Goal: Task Accomplishment & Management: Use online tool/utility

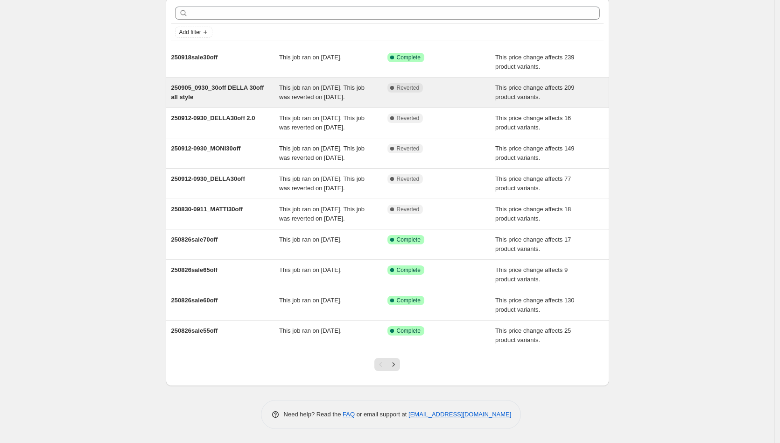
scroll to position [69, 0]
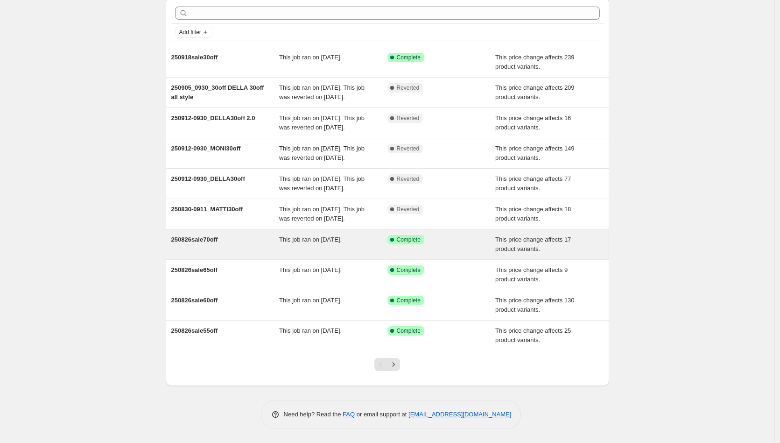
click at [218, 243] on span "250826sale70off" at bounding box center [194, 239] width 47 height 7
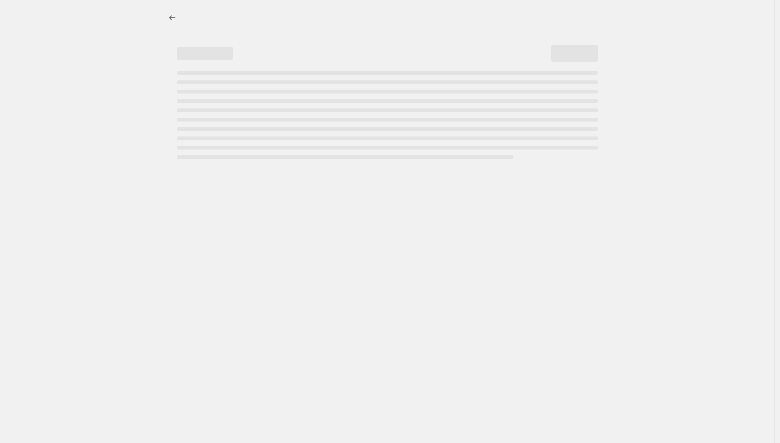
select select "pcap"
select select "no_change"
select select "tag"
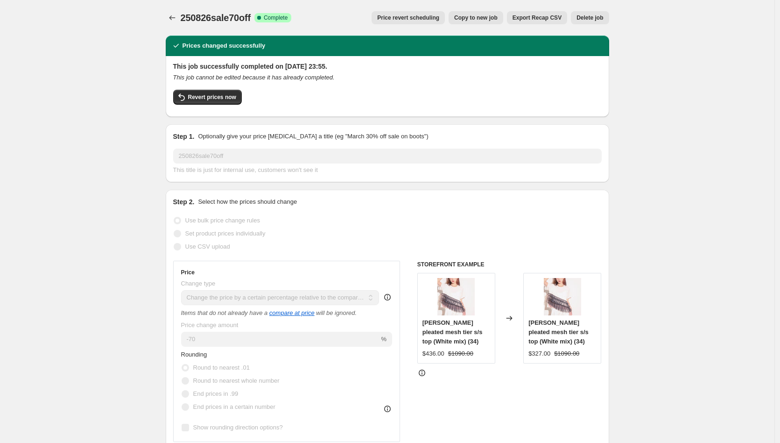
click at [477, 19] on span "Copy to new job" at bounding box center [475, 17] width 43 height 7
select select "pcap"
select select "no_change"
select select "tag"
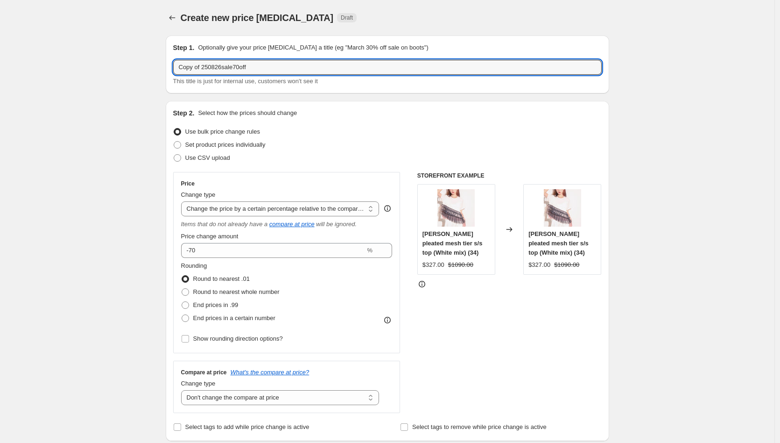
drag, startPoint x: 207, startPoint y: 67, endPoint x: 115, endPoint y: 55, distance: 92.8
type input "250826sale70off"
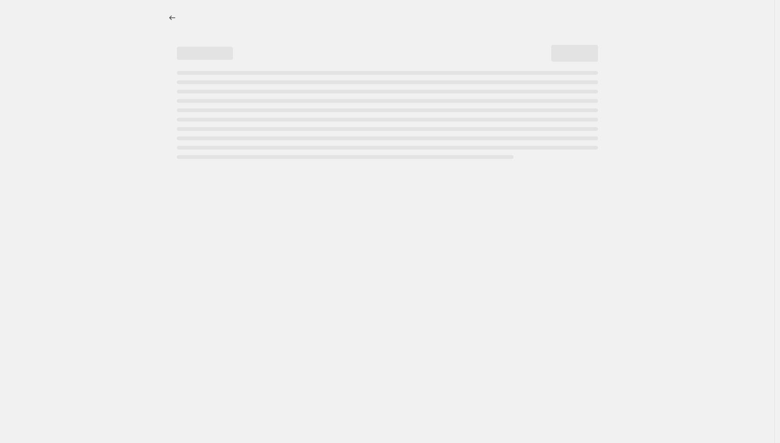
select select "percentage"
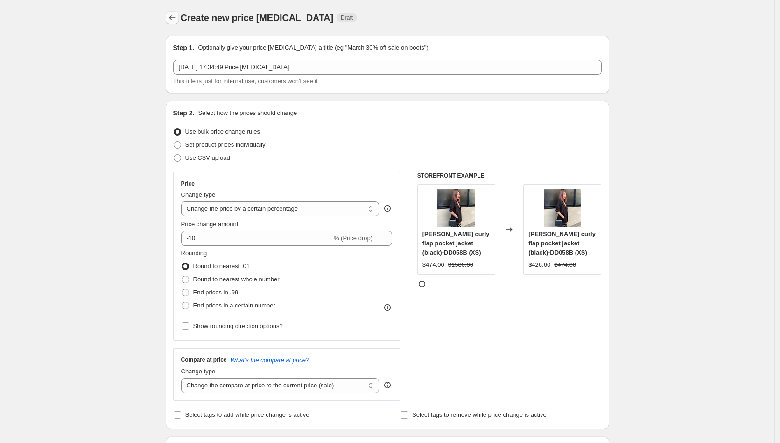
click at [177, 20] on icon "Price change jobs" at bounding box center [172, 17] width 9 height 9
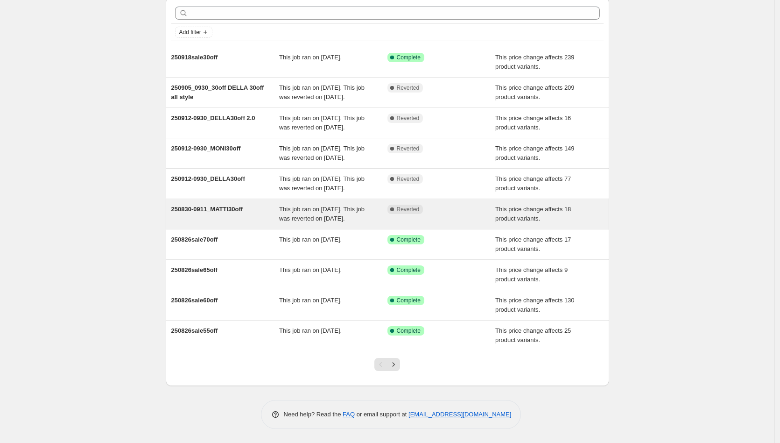
scroll to position [85, 0]
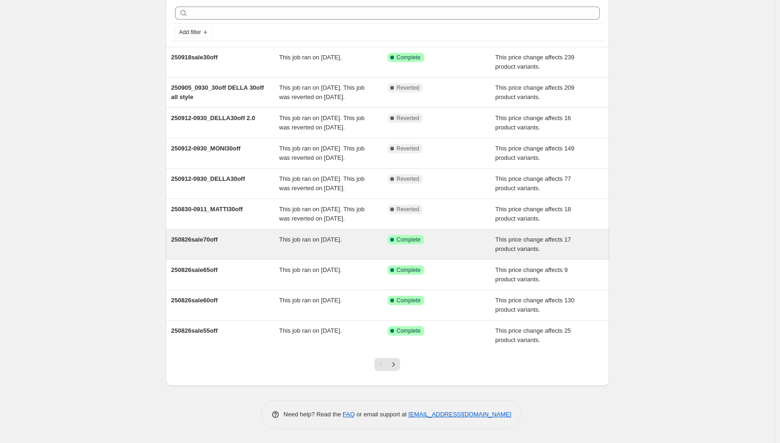
click at [224, 234] on div "250826sale70off This job ran on [DATE]. Success Complete Complete This price ch…" at bounding box center [388, 244] width 444 height 30
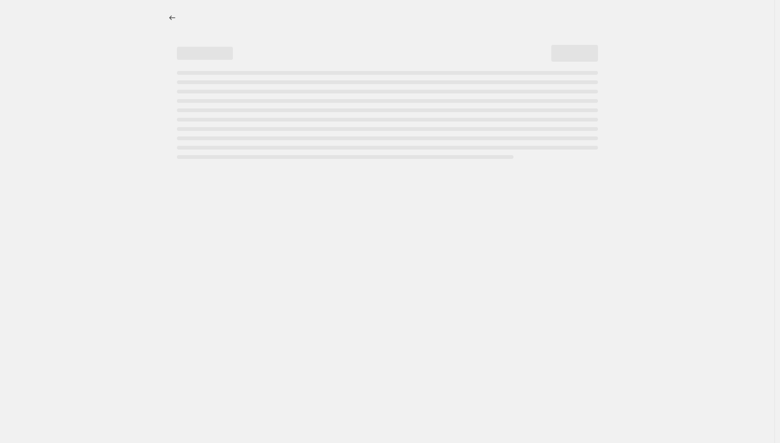
select select "pcap"
select select "no_change"
select select "tag"
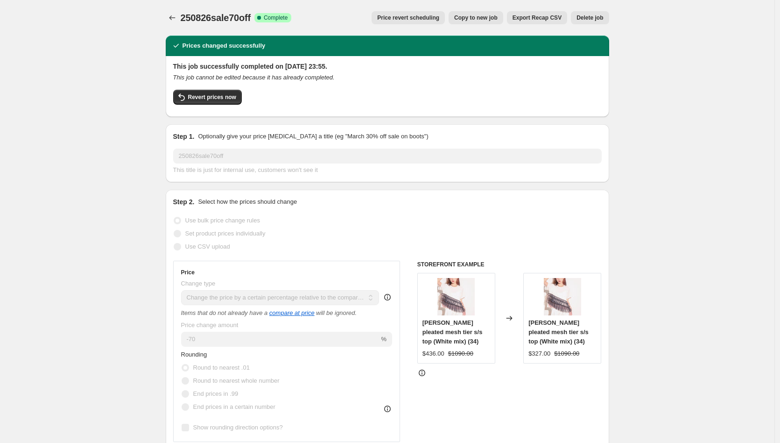
click at [481, 20] on span "Copy to new job" at bounding box center [475, 17] width 43 height 7
select select "pcap"
select select "no_change"
select select "tag"
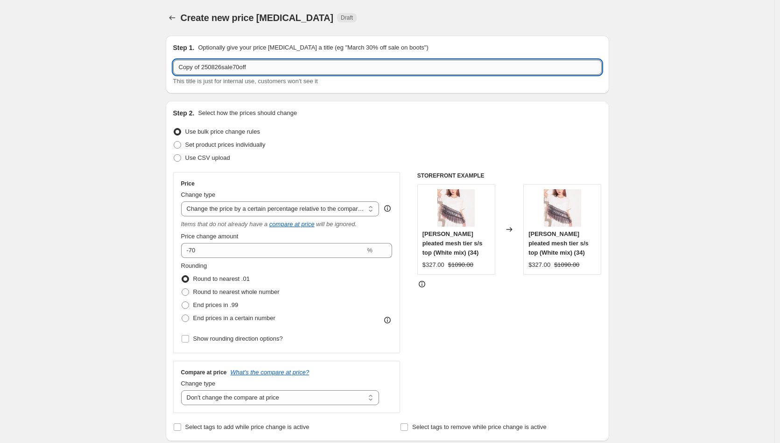
click at [206, 69] on input "Copy of 250826sale70off" at bounding box center [387, 67] width 429 height 15
type input "251003sale70off"
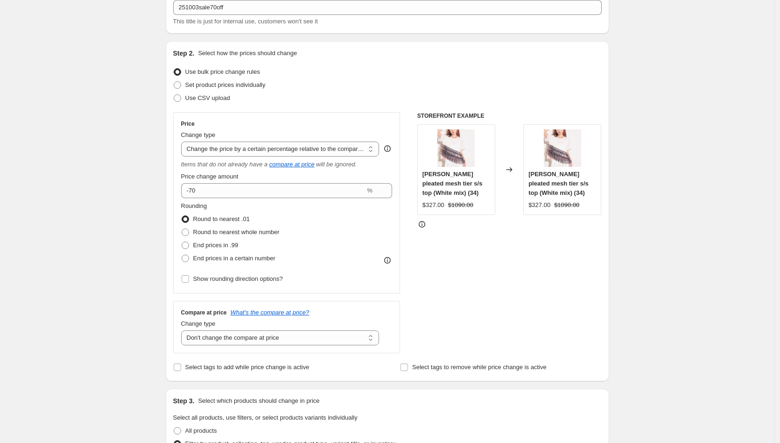
scroll to position [74, 0]
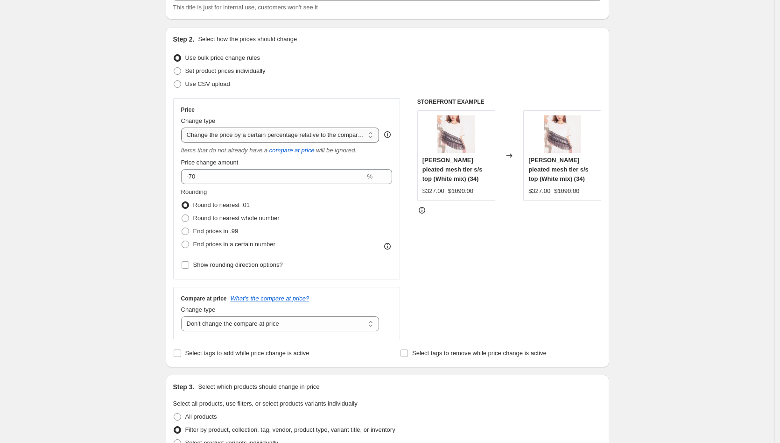
click at [378, 134] on select "Change the price to a certain amount Change the price by a certain amount Chang…" at bounding box center [280, 134] width 198 height 15
click at [286, 131] on select "Change the price to a certain amount Change the price by a certain amount Chang…" at bounding box center [280, 134] width 198 height 15
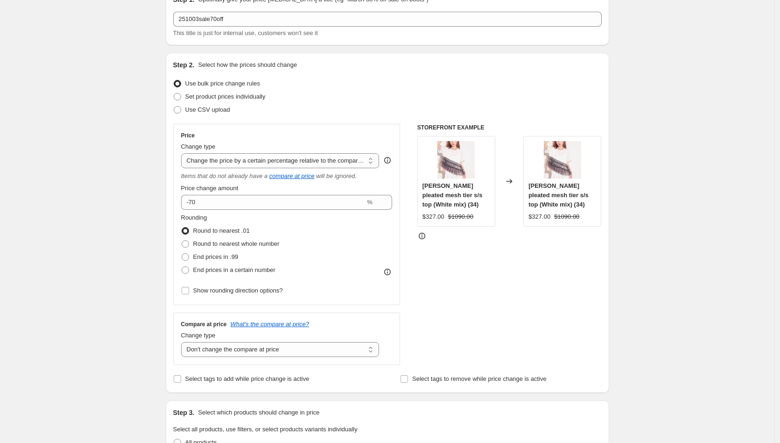
scroll to position [49, 0]
click at [373, 162] on select "Change the price to a certain amount Change the price by a certain amount Chang…" at bounding box center [280, 159] width 198 height 15
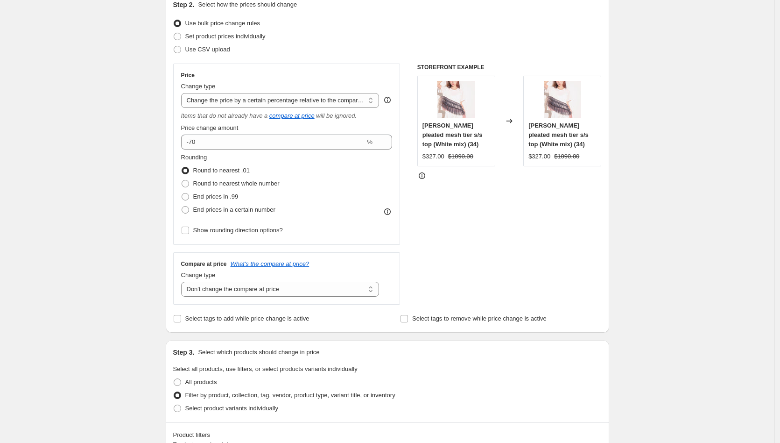
scroll to position [57, 0]
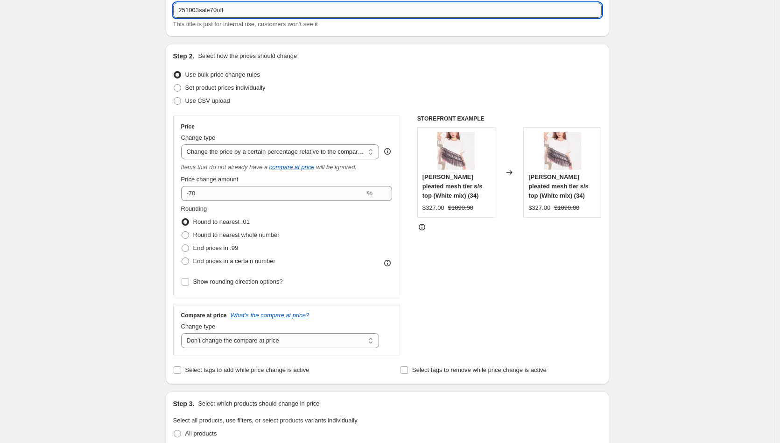
drag, startPoint x: 220, startPoint y: 11, endPoint x: 215, endPoint y: 10, distance: 5.2
click at [216, 9] on input "251003sale70off" at bounding box center [387, 10] width 429 height 15
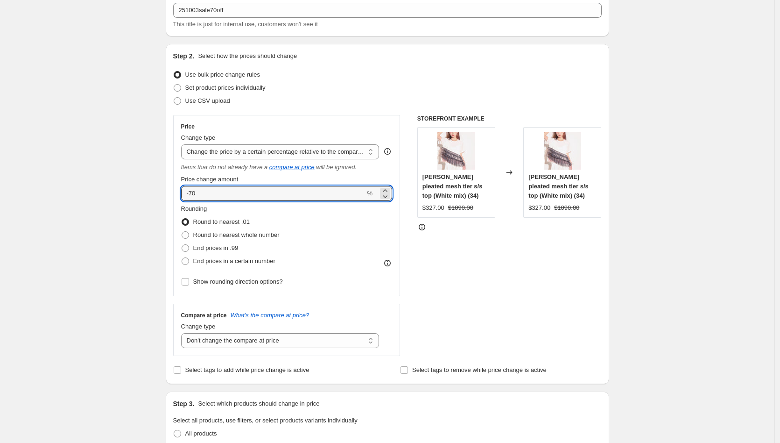
drag, startPoint x: 212, startPoint y: 192, endPoint x: 175, endPoint y: 191, distance: 36.5
click at [175, 191] on div "Step 2. Select how the prices should change Use bulk price change rules Set pro…" at bounding box center [388, 214] width 444 height 340
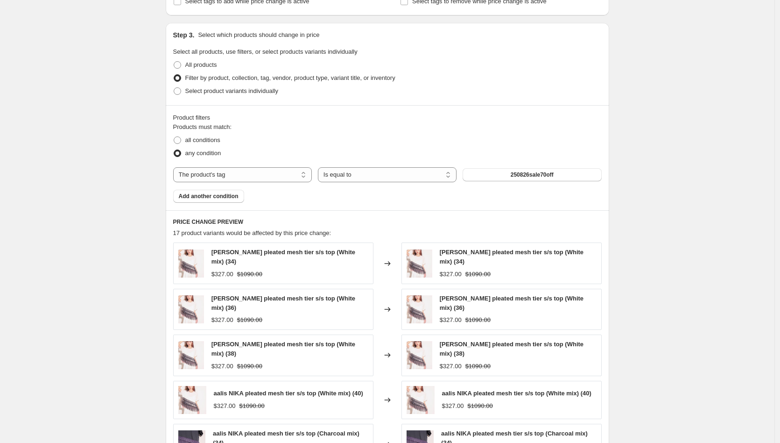
scroll to position [426, 0]
click at [530, 176] on span "250826sale70off" at bounding box center [532, 173] width 43 height 7
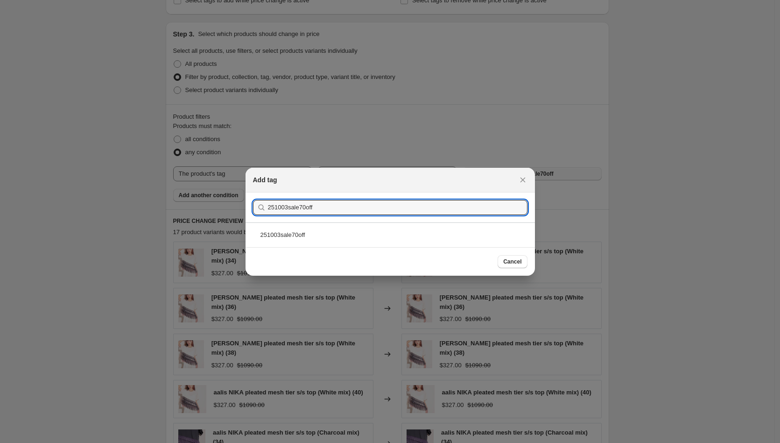
drag, startPoint x: 329, startPoint y: 212, endPoint x: 249, endPoint y: 212, distance: 79.4
click at [249, 212] on section "Submit 251003sale70off" at bounding box center [391, 207] width 290 height 30
type input "251003sale70off"
click at [304, 233] on div "251003sale70off" at bounding box center [391, 234] width 290 height 25
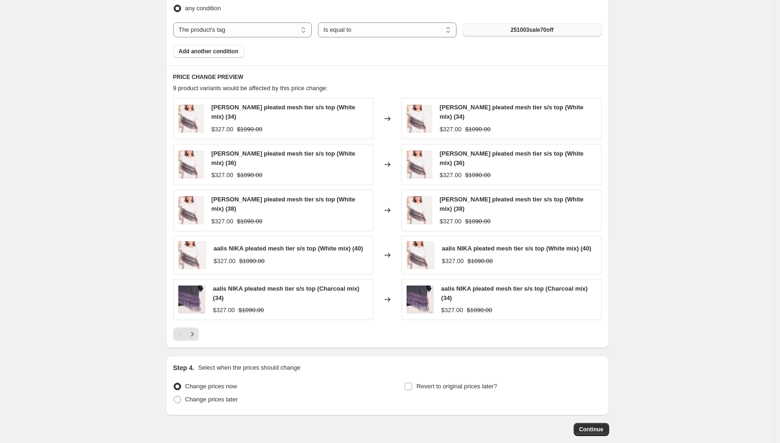
scroll to position [623, 0]
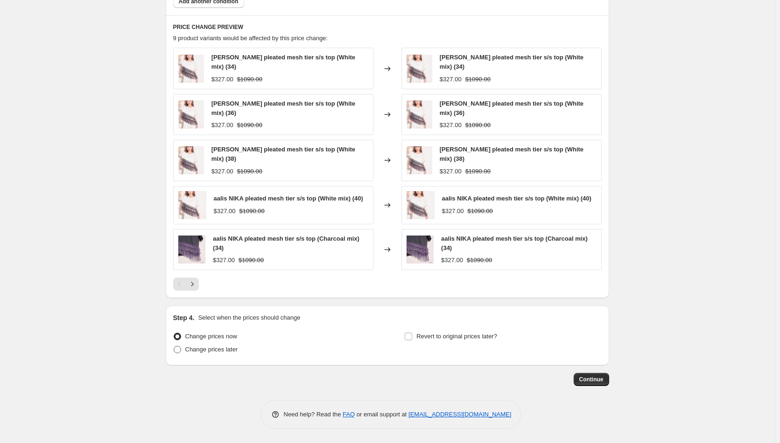
click at [221, 349] on span "Change prices later" at bounding box center [211, 349] width 53 height 7
click at [174, 346] on input "Change prices later" at bounding box center [174, 346] width 0 height 0
radio input "true"
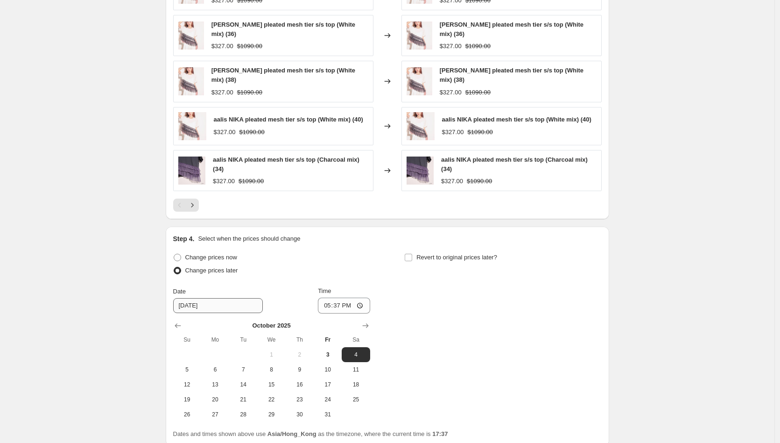
scroll to position [781, 0]
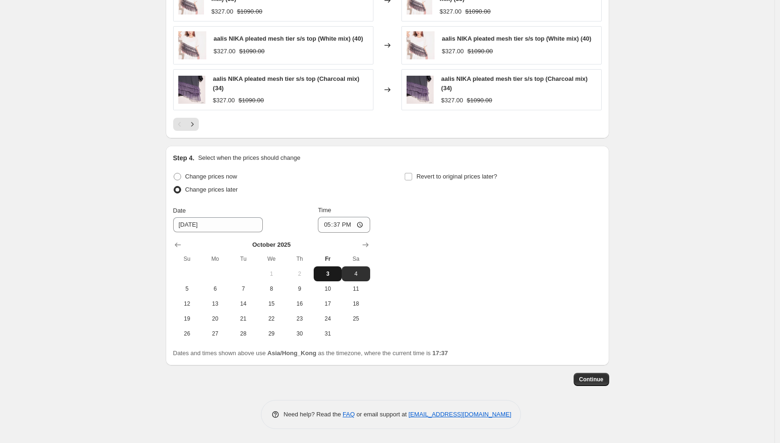
click at [327, 277] on span "3" at bounding box center [328, 273] width 21 height 7
type input "10/3/2025"
click at [327, 228] on input "17:37" at bounding box center [344, 225] width 52 height 16
type input "23:50"
click at [339, 226] on input "23:50" at bounding box center [344, 225] width 52 height 16
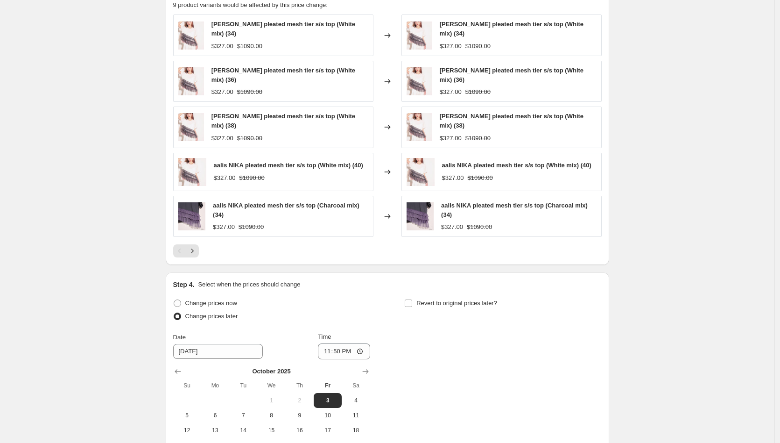
scroll to position [783, 0]
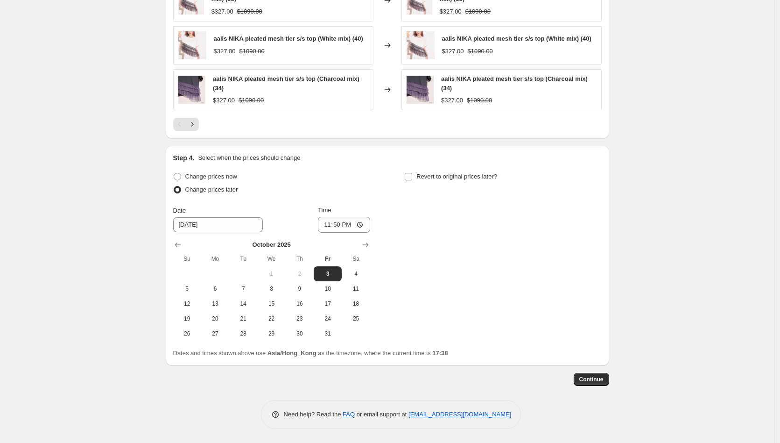
click at [410, 178] on input "Revert to original prices later?" at bounding box center [408, 176] width 7 height 7
checkbox input "true"
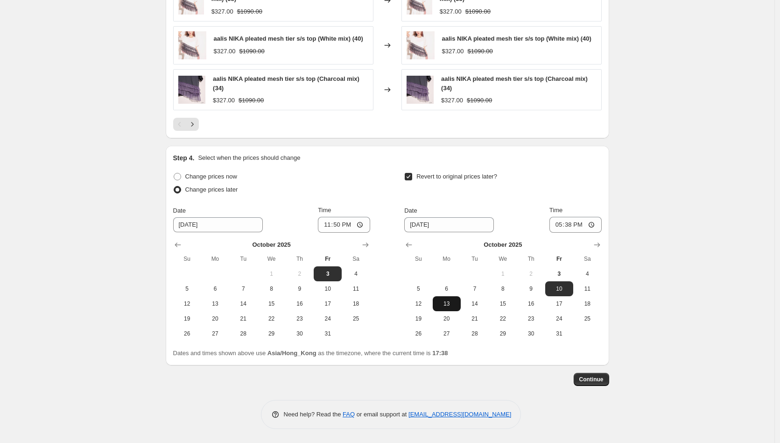
click at [446, 306] on span "13" at bounding box center [447, 303] width 21 height 7
type input "10/13/2025"
click at [562, 223] on input "17:38" at bounding box center [576, 225] width 52 height 16
type input "23:50"
drag, startPoint x: 655, startPoint y: 195, endPoint x: 609, endPoint y: 226, distance: 54.8
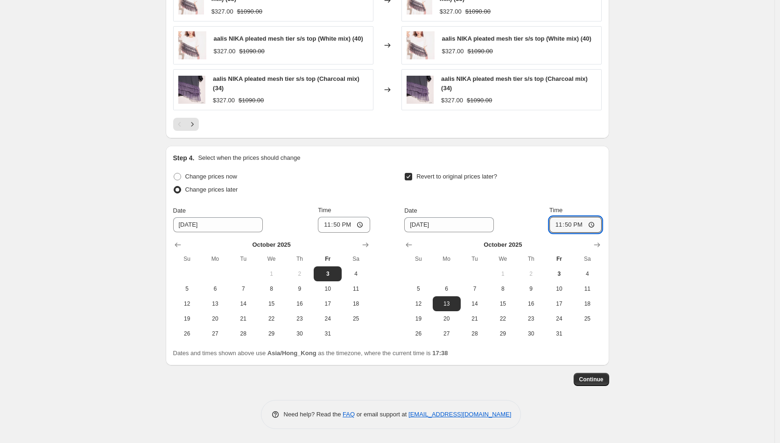
click at [596, 379] on span "Continue" at bounding box center [592, 378] width 24 height 7
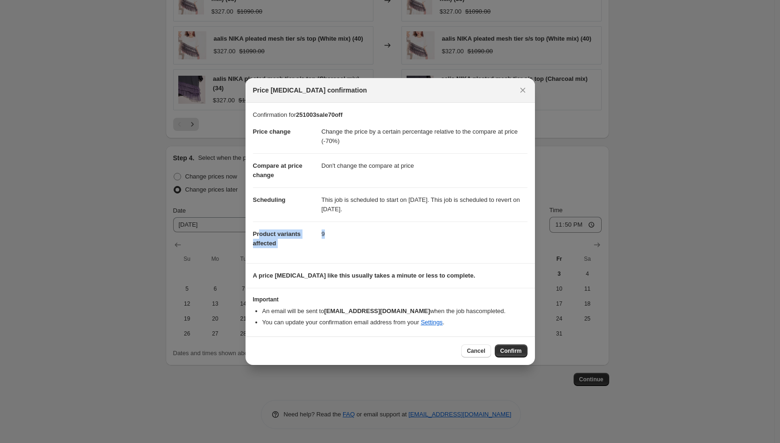
drag, startPoint x: 341, startPoint y: 247, endPoint x: 259, endPoint y: 235, distance: 83.1
click at [259, 235] on dl "Price change Change the price by a certain percentage relative to the compare a…" at bounding box center [390, 188] width 275 height 136
click at [346, 254] on dl "Price change Change the price by a certain percentage relative to the compare a…" at bounding box center [390, 188] width 275 height 136
drag, startPoint x: 369, startPoint y: 278, endPoint x: 499, endPoint y: 274, distance: 129.9
click at [460, 280] on p "A price change job like this usually takes a minute or less to complete." at bounding box center [390, 275] width 275 height 9
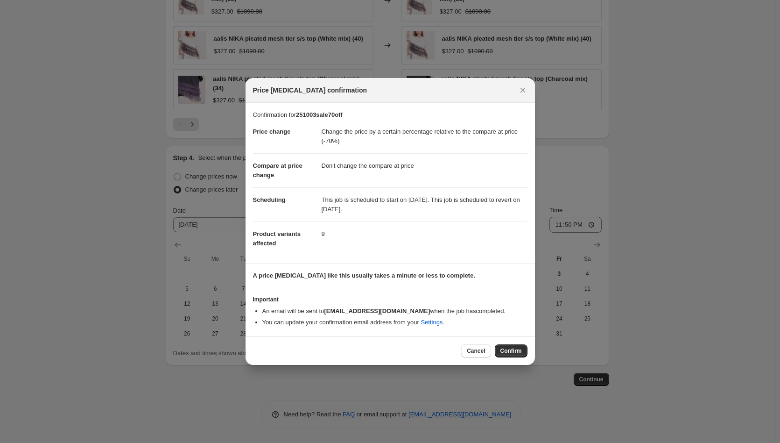
click at [517, 270] on section "A price change job like this usually takes a minute or less to complete." at bounding box center [391, 275] width 290 height 24
drag, startPoint x: 402, startPoint y: 276, endPoint x: 354, endPoint y: 278, distance: 48.2
click at [354, 278] on b "A price change job like this usually takes a minute or less to complete." at bounding box center [364, 275] width 223 height 7
click at [479, 354] on span "Cancel" at bounding box center [476, 350] width 18 height 7
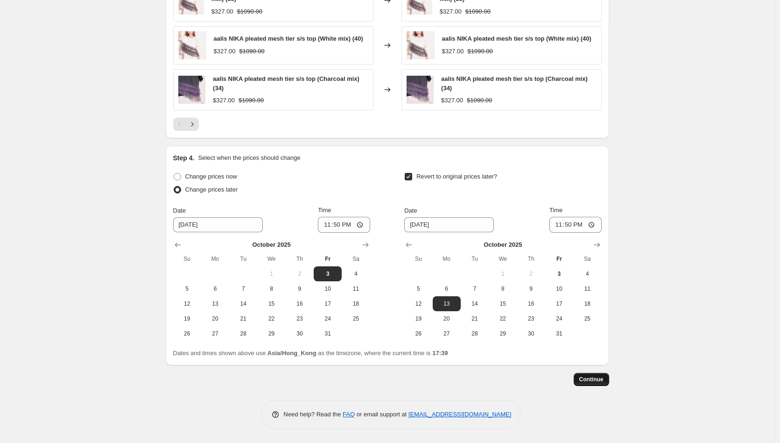
click at [588, 379] on span "Continue" at bounding box center [592, 378] width 24 height 7
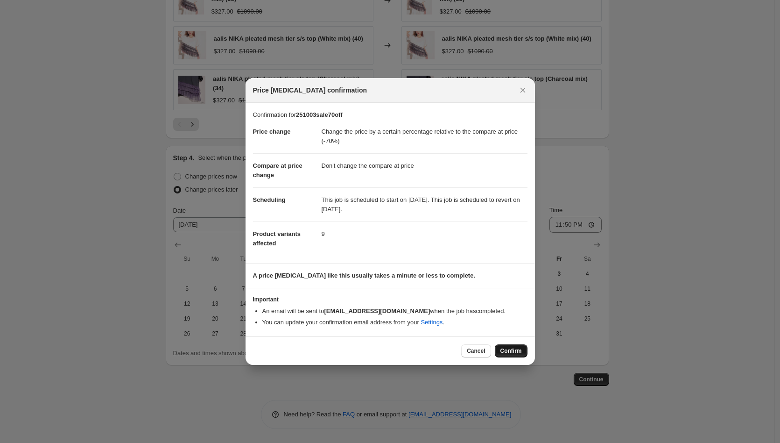
click at [516, 348] on span "Confirm" at bounding box center [511, 350] width 21 height 7
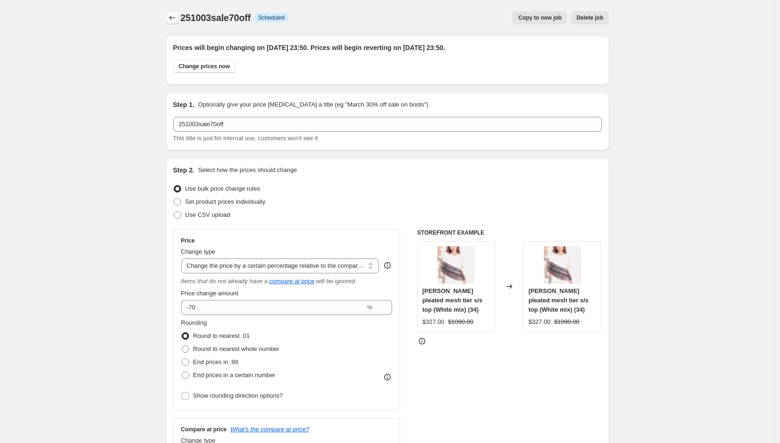
click at [175, 18] on icon "Price change jobs" at bounding box center [172, 17] width 6 height 5
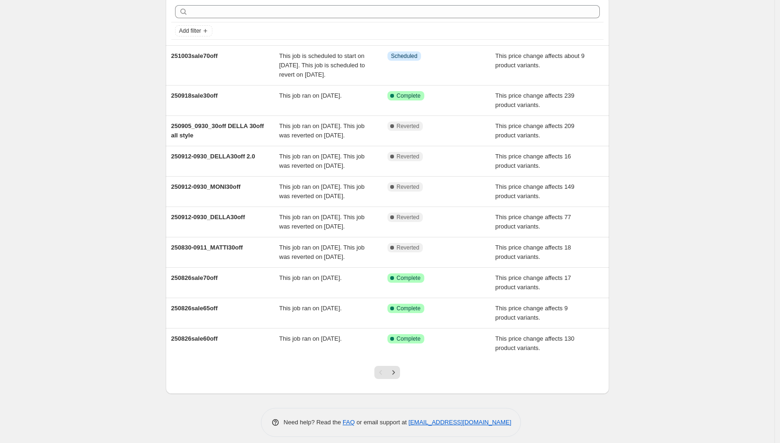
scroll to position [37, 0]
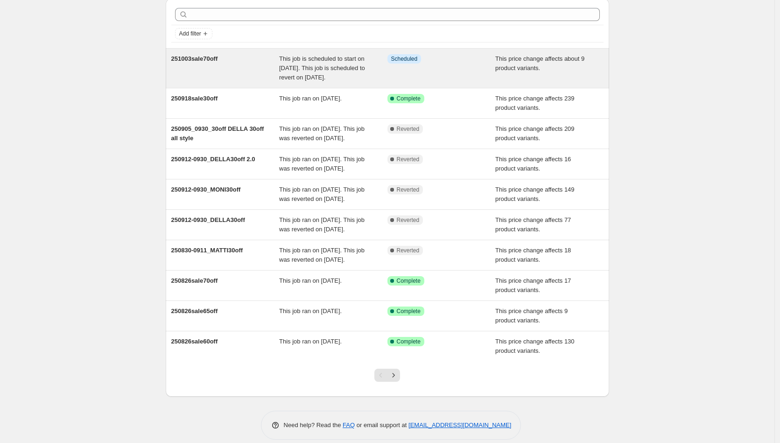
click at [204, 59] on span "251003sale70off" at bounding box center [194, 58] width 47 height 7
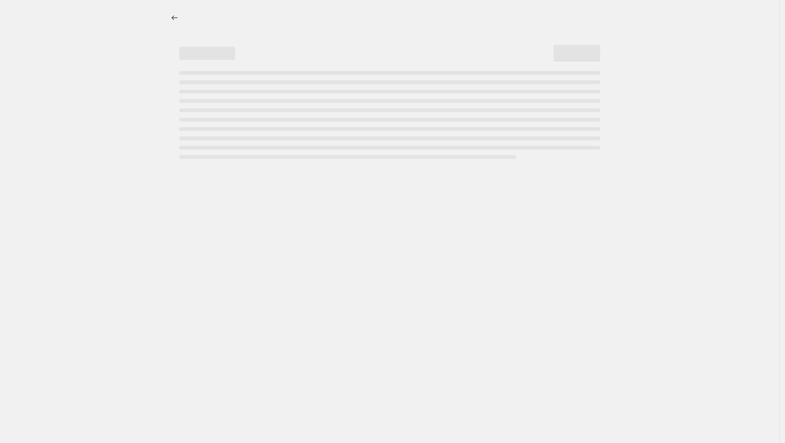
select select "pcap"
select select "no_change"
select select "tag"
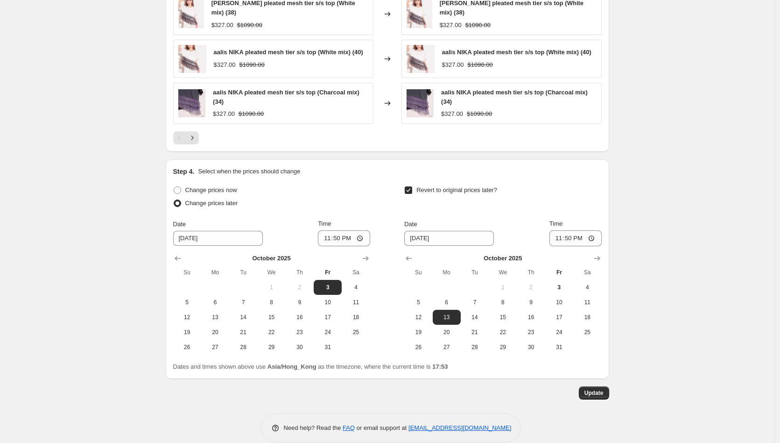
scroll to position [840, 0]
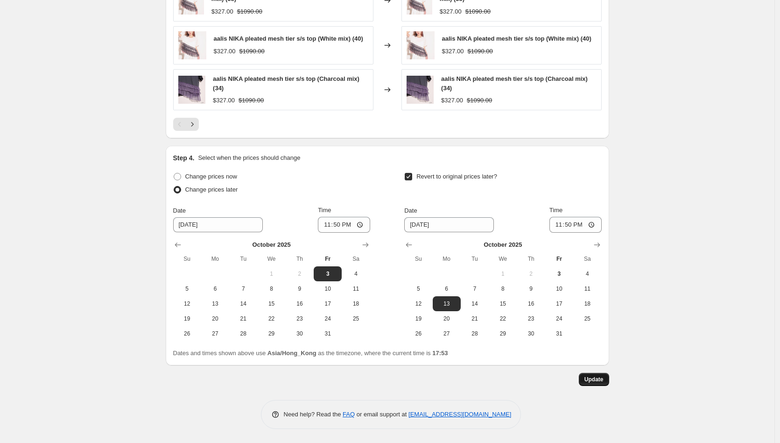
click at [587, 378] on span "Update" at bounding box center [594, 378] width 19 height 7
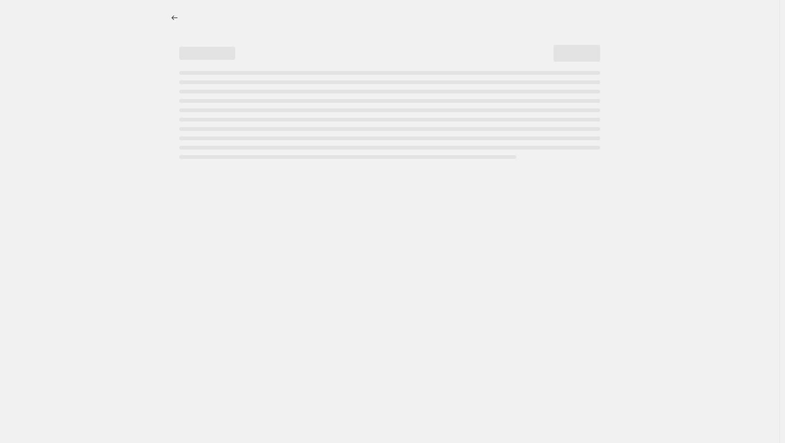
select select "pcap"
select select "no_change"
select select "tag"
